Goal: Find specific page/section: Find specific page/section

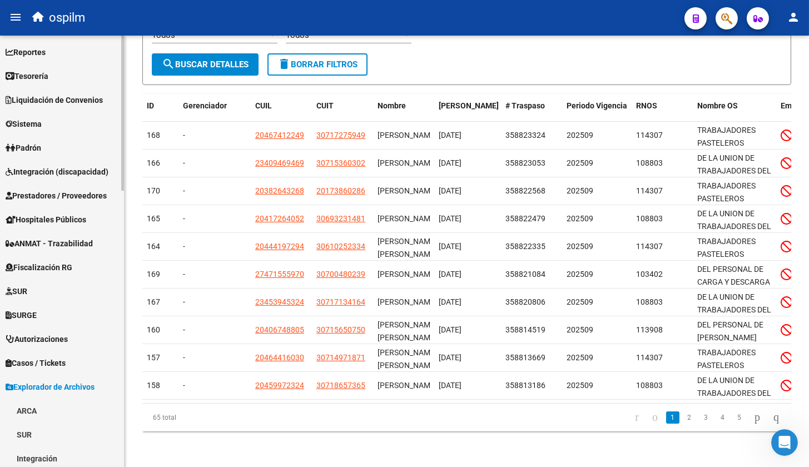
click at [29, 362] on span "Casos / Tickets" at bounding box center [36, 363] width 60 height 12
click at [28, 387] on link "Casos" at bounding box center [62, 387] width 124 height 24
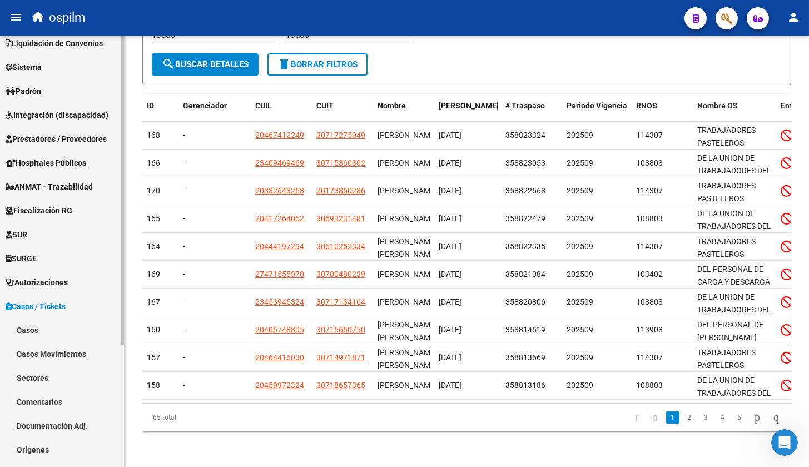
scroll to position [139, 0]
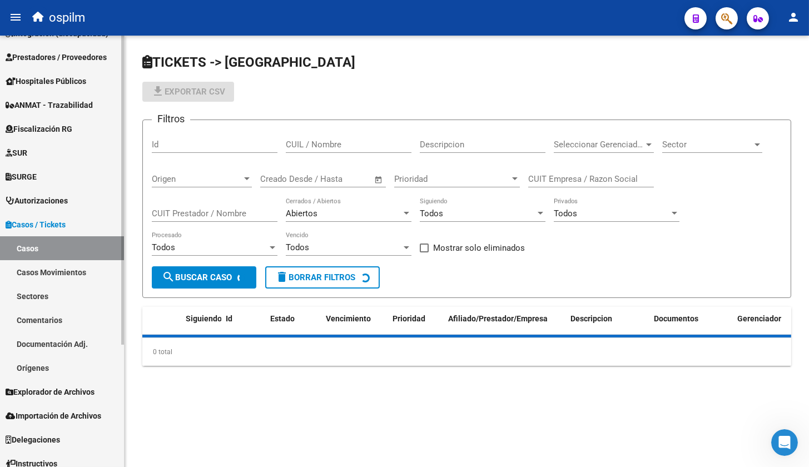
scroll to position [170, 0]
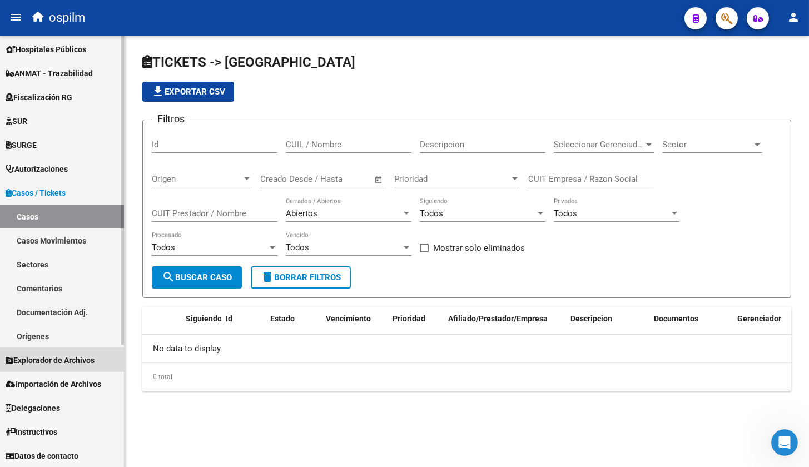
click at [48, 358] on span "Explorador de Archivos" at bounding box center [50, 360] width 89 height 12
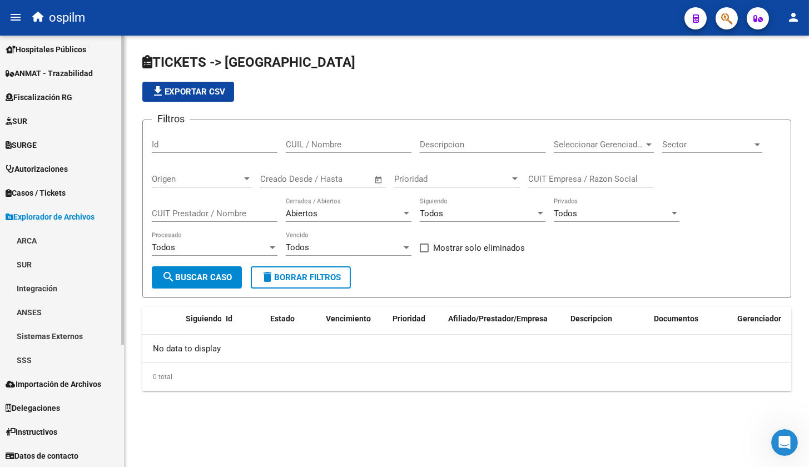
click at [25, 363] on link "SSS" at bounding box center [62, 360] width 124 height 24
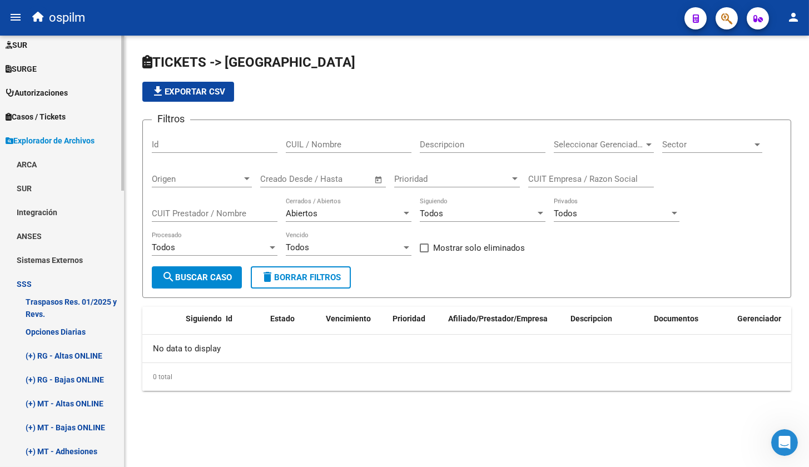
scroll to position [309, 0]
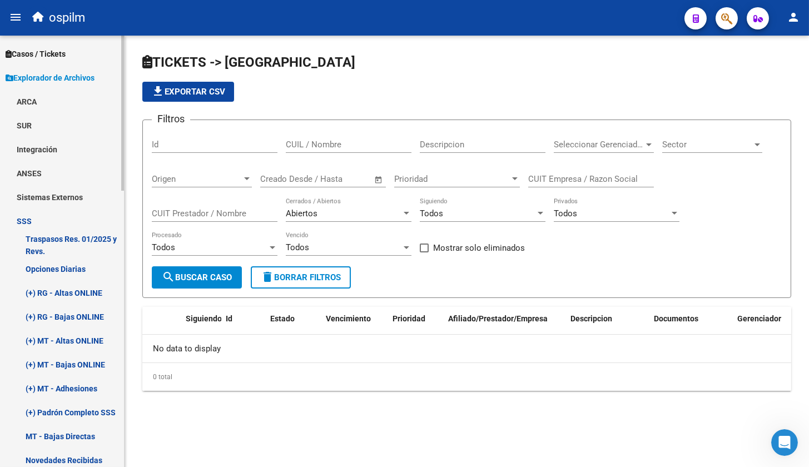
click at [84, 293] on link "(+) RG - Altas ONLINE" at bounding box center [62, 293] width 124 height 24
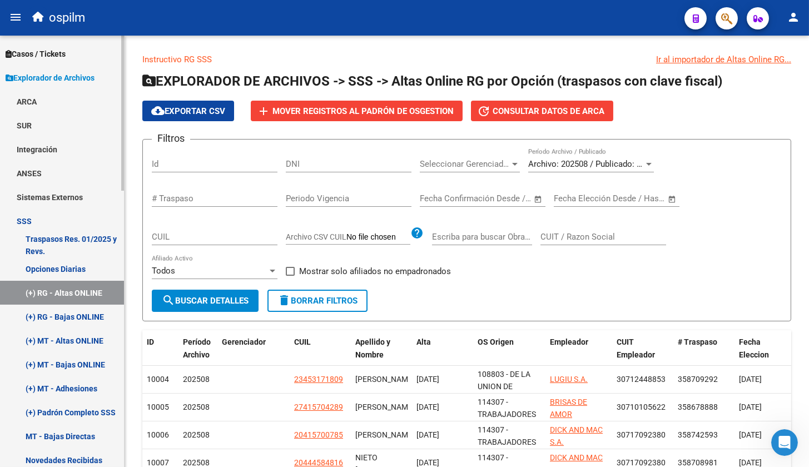
click at [63, 270] on link "Opciones Diarias" at bounding box center [62, 269] width 124 height 24
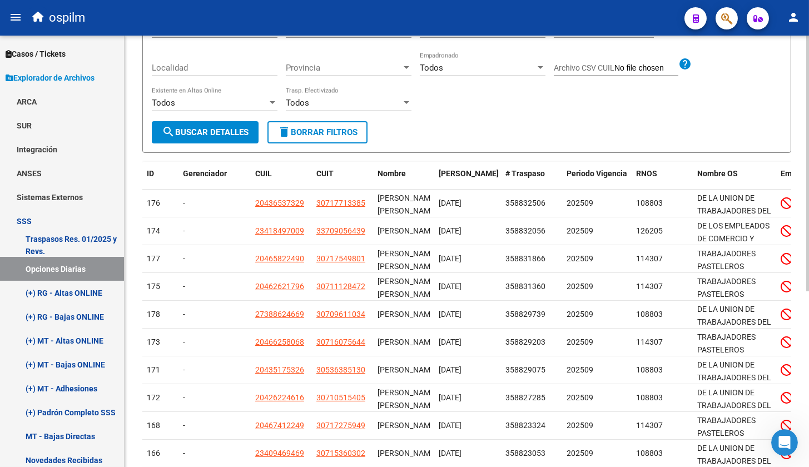
scroll to position [296, 0]
